Goal: Transaction & Acquisition: Download file/media

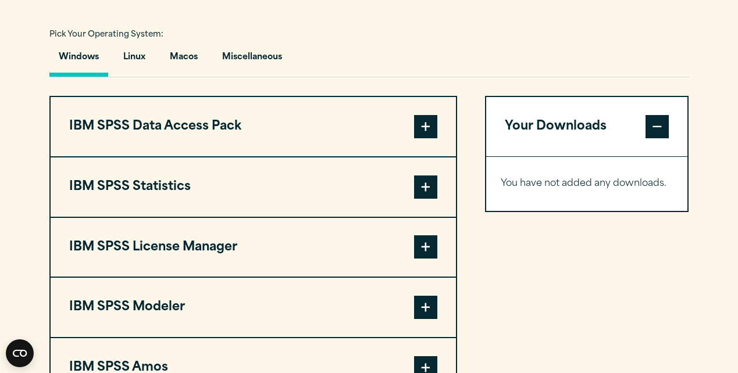
scroll to position [853, 0]
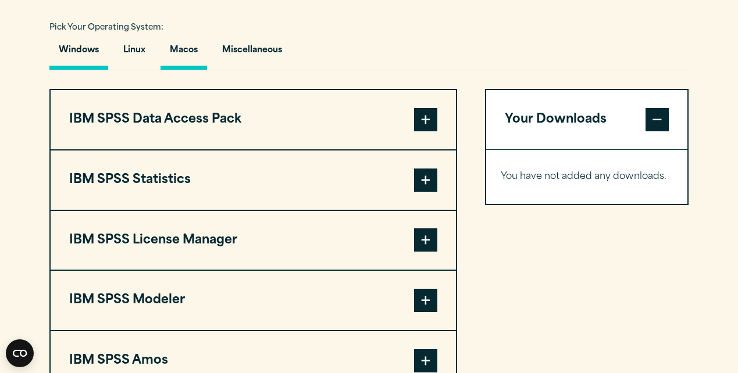
click at [188, 58] on button "Macos" at bounding box center [183, 53] width 47 height 33
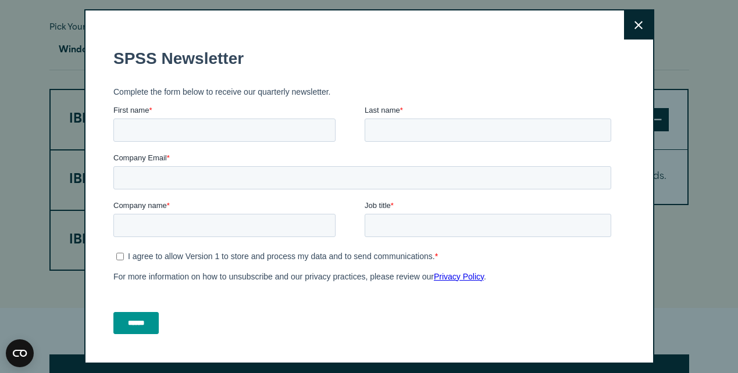
click at [630, 30] on button "Close" at bounding box center [638, 24] width 29 height 29
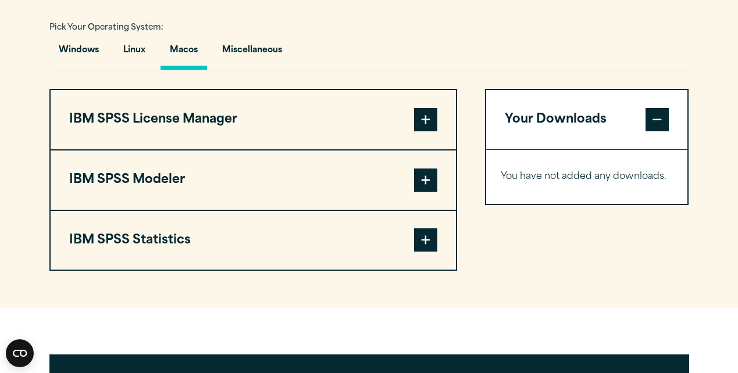
click at [369, 233] on button "IBM SPSS Statistics" at bounding box center [253, 240] width 405 height 59
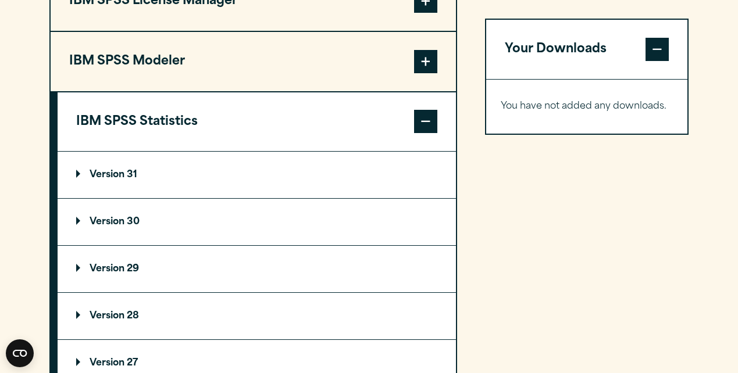
scroll to position [976, 0]
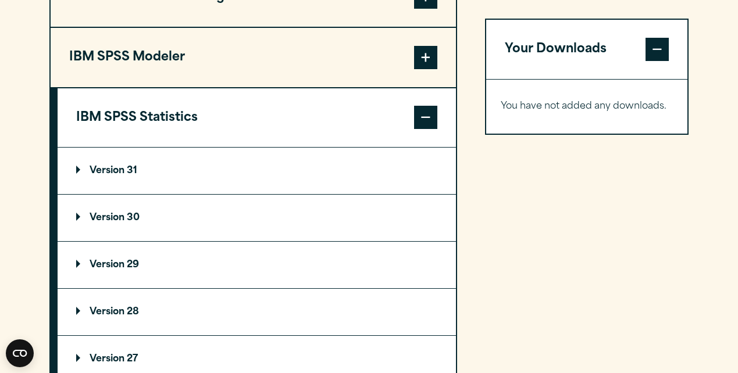
click at [201, 192] on summary "Version 31" at bounding box center [257, 171] width 398 height 47
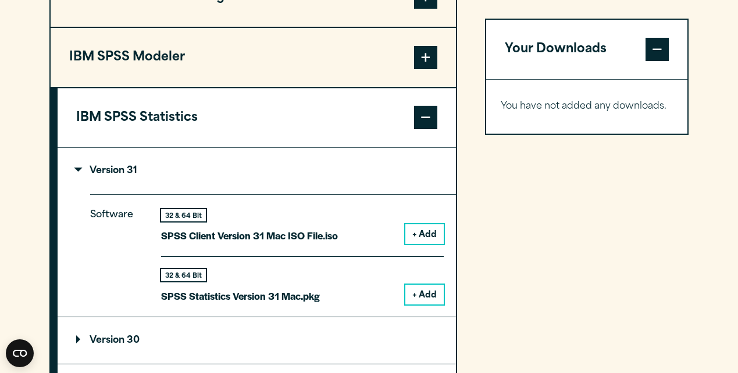
click at [423, 294] on button "+ Add" at bounding box center [424, 295] width 38 height 20
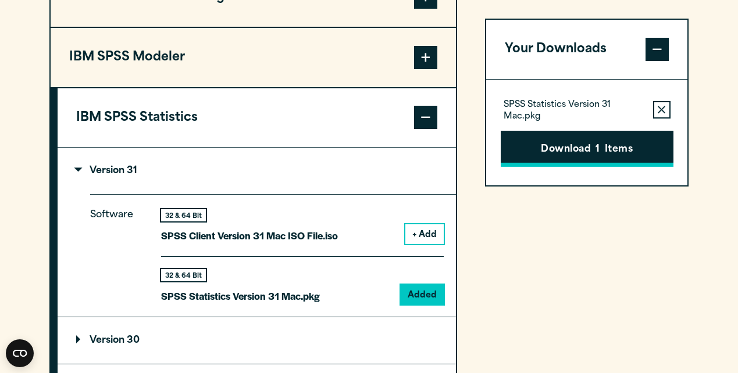
click at [595, 149] on button "Download 1 Items" at bounding box center [587, 149] width 173 height 36
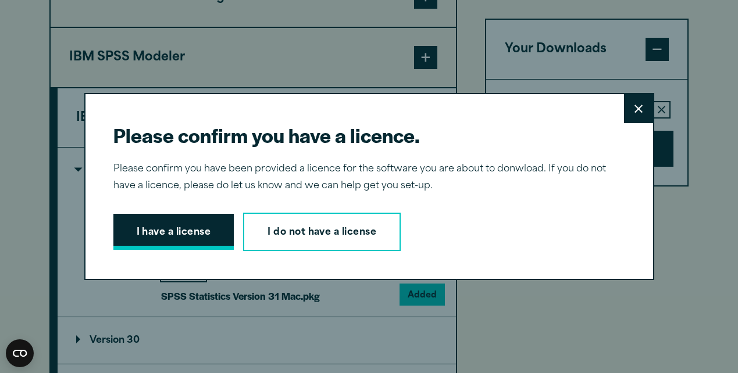
click at [206, 229] on button "I have a license" at bounding box center [173, 232] width 121 height 36
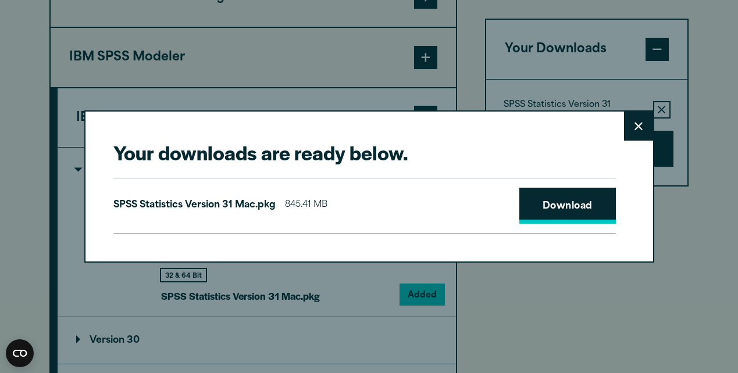
click at [554, 212] on link "Download" at bounding box center [567, 206] width 97 height 36
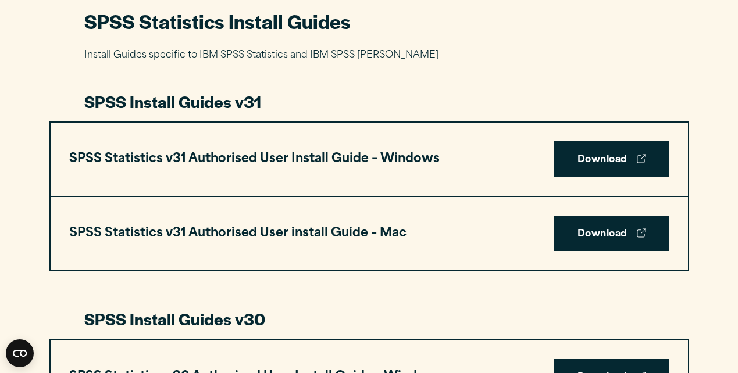
scroll to position [550, 0]
